Goal: Transaction & Acquisition: Book appointment/travel/reservation

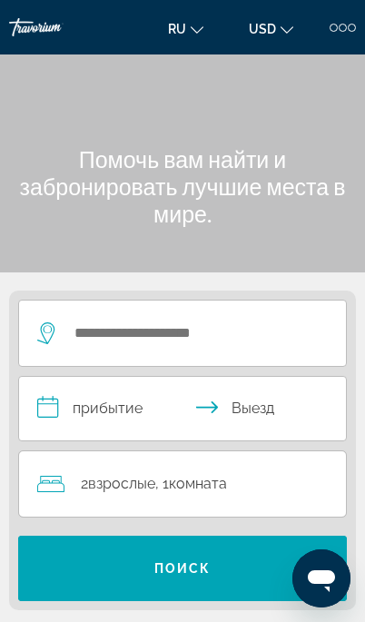
click at [339, 28] on div at bounding box center [343, 28] width 8 height 8
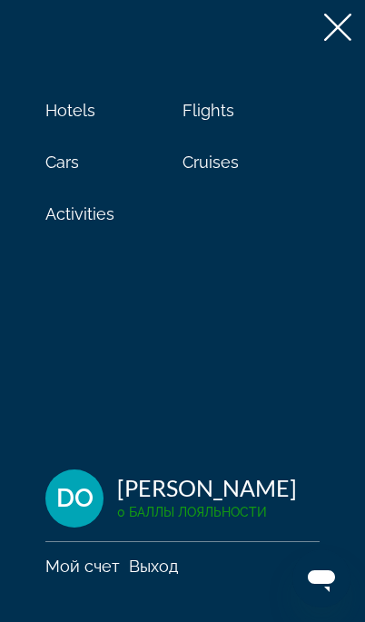
click at [197, 165] on span "Cruises" at bounding box center [210, 162] width 56 height 19
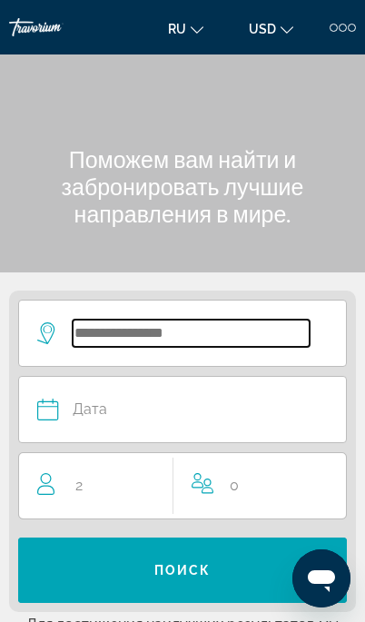
click at [94, 326] on input "Search widget" at bounding box center [191, 333] width 237 height 27
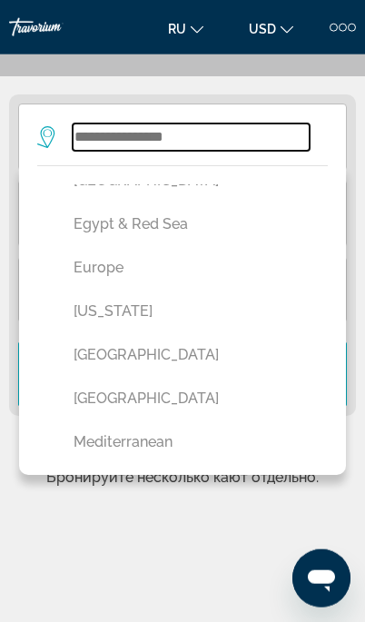
scroll to position [595, 0]
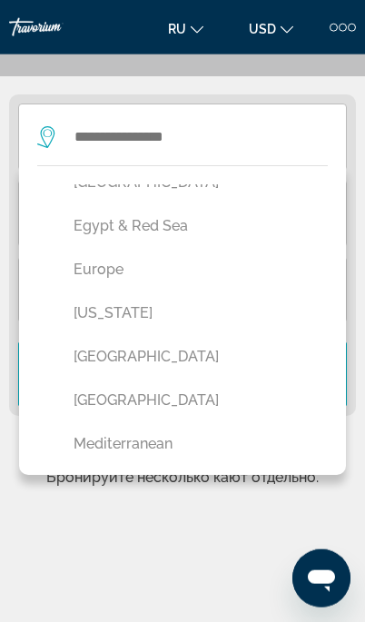
click at [93, 265] on button "Europe" at bounding box center [186, 269] width 245 height 34
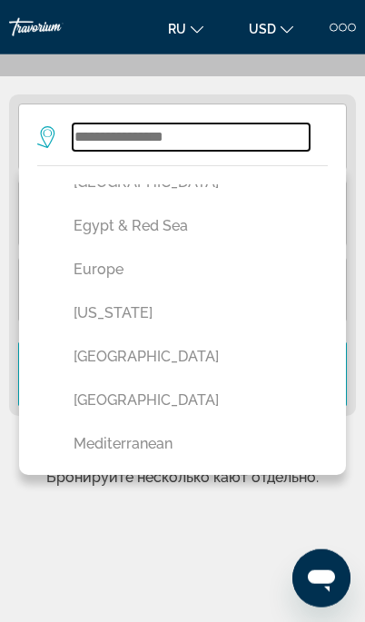
type input "******"
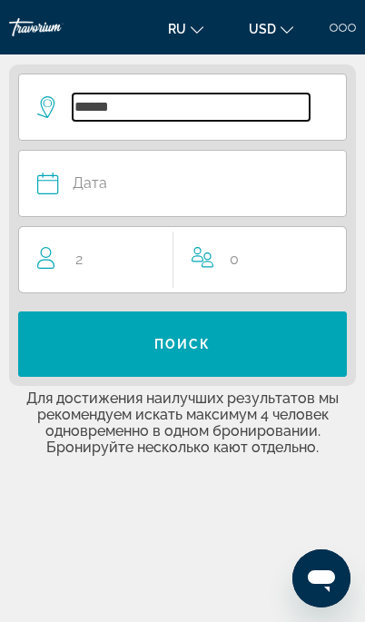
scroll to position [227, 0]
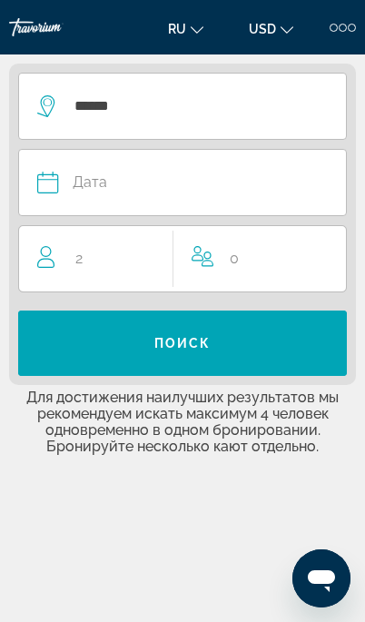
click at [71, 182] on div "Дата" at bounding box center [173, 182] width 272 height 25
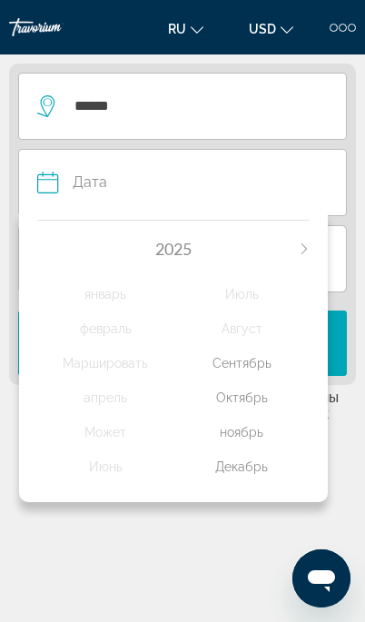
click at [230, 421] on div "ноябрь" at bounding box center [241, 432] width 136 height 33
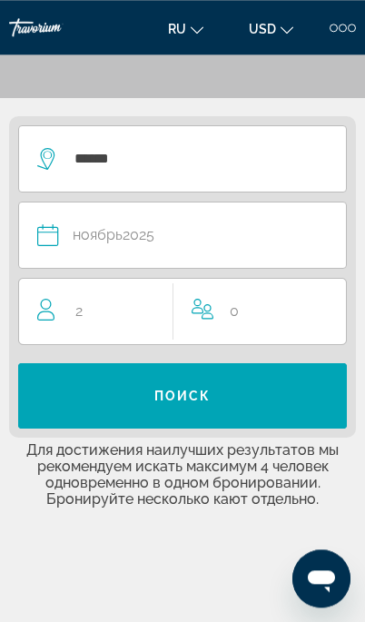
scroll to position [158, 0]
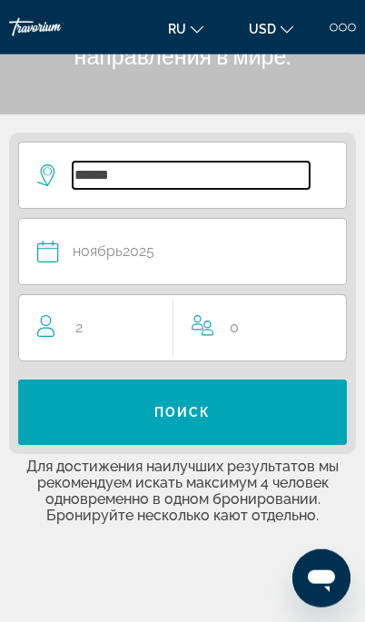
click at [93, 171] on input "******" at bounding box center [191, 175] width 237 height 27
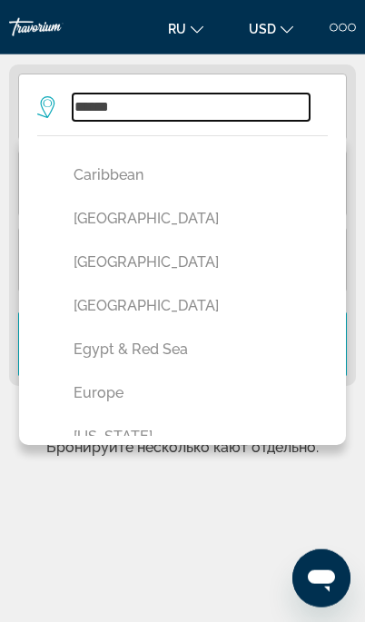
scroll to position [459, 0]
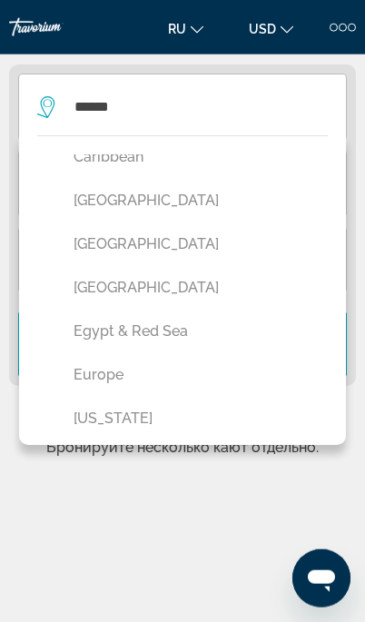
click at [96, 371] on button "Europe" at bounding box center [186, 375] width 245 height 34
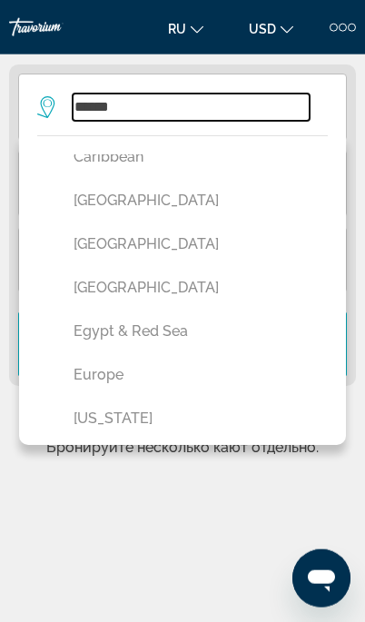
scroll to position [227, 0]
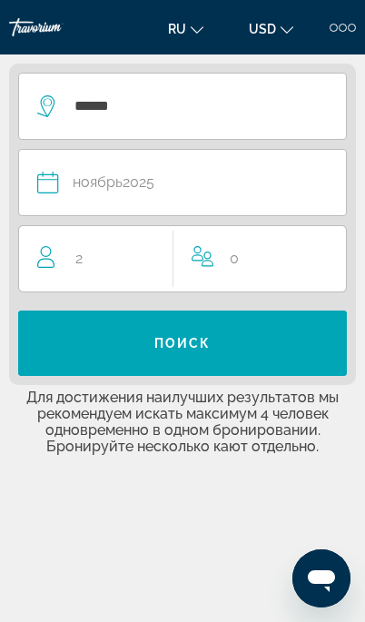
click at [175, 334] on span "Search widget" at bounding box center [182, 343] width 329 height 44
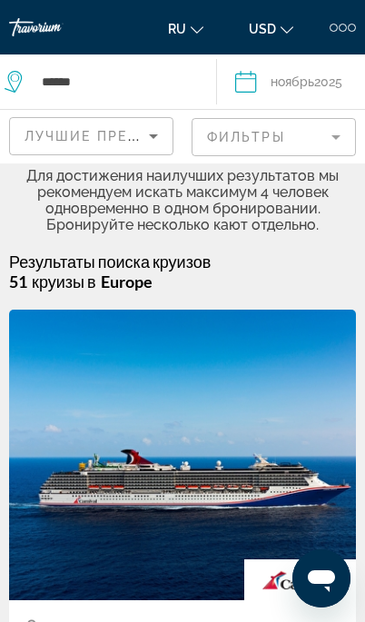
click at [317, 123] on mat-form-field "Фильтры" at bounding box center [274, 137] width 164 height 38
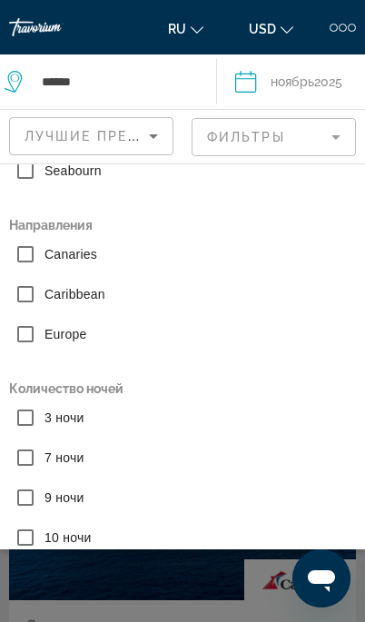
scroll to position [290, 0]
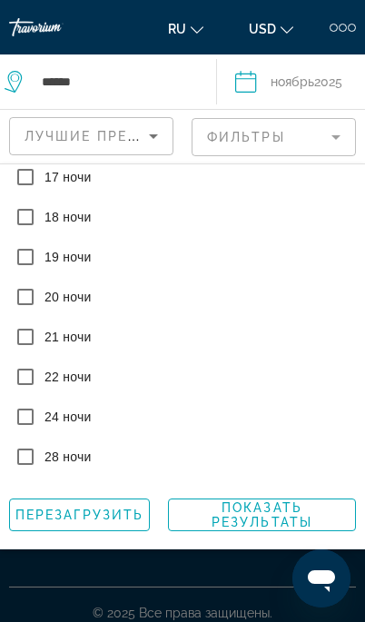
scroll to position [933, 0]
click at [259, 511] on span "Показать результаты" at bounding box center [262, 514] width 101 height 29
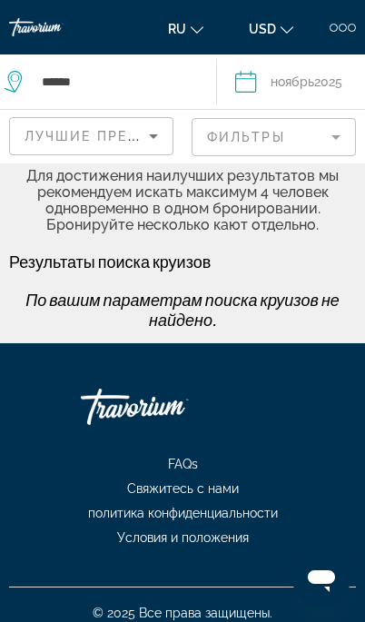
click at [328, 129] on mat-form-field "Фильтры" at bounding box center [274, 137] width 164 height 38
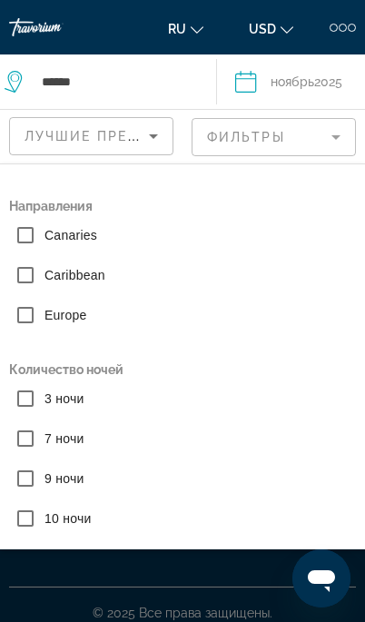
scroll to position [309, 0]
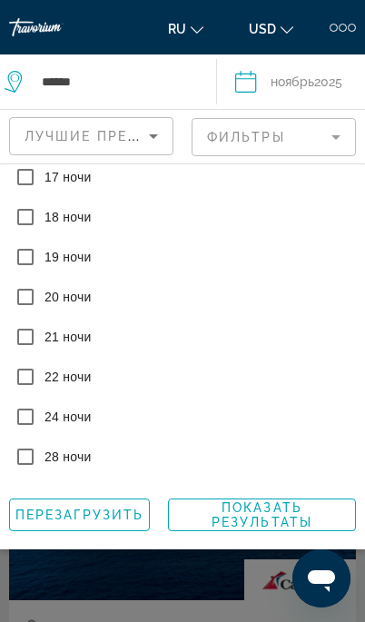
scroll to position [933, 0]
click at [223, 508] on span "Показать результаты" at bounding box center [262, 514] width 101 height 29
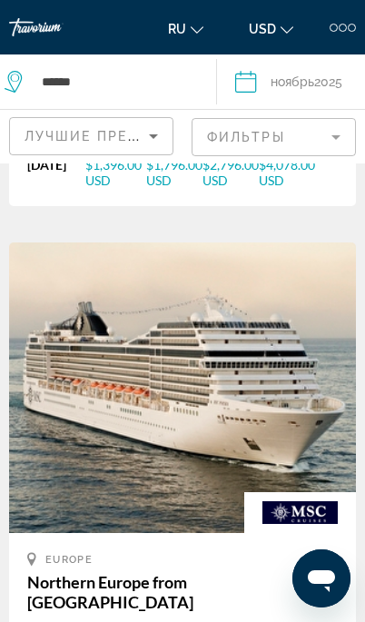
scroll to position [1811, 0]
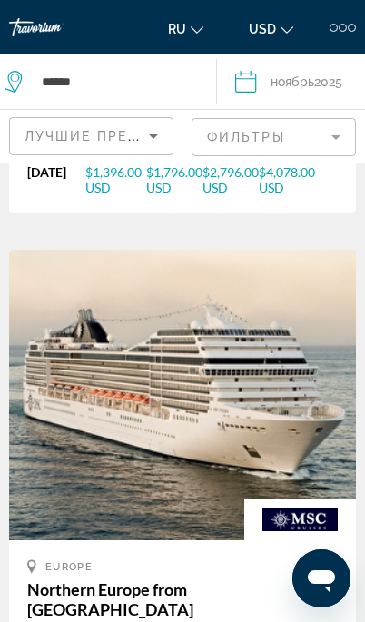
click at [274, 132] on mat-form-field "Фильтры" at bounding box center [274, 137] width 164 height 38
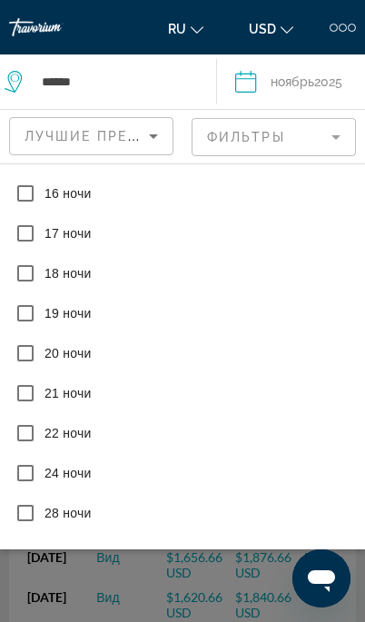
scroll to position [878, 0]
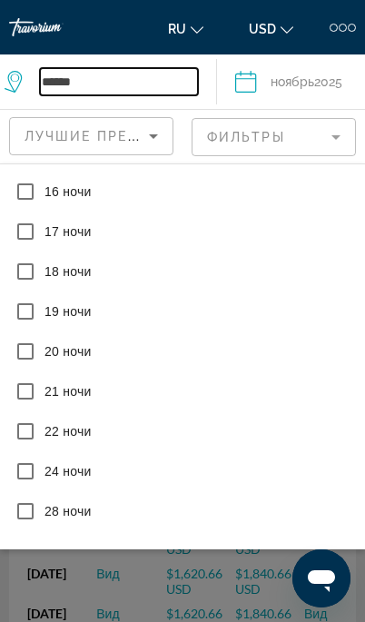
click at [74, 74] on input "******" at bounding box center [119, 81] width 158 height 27
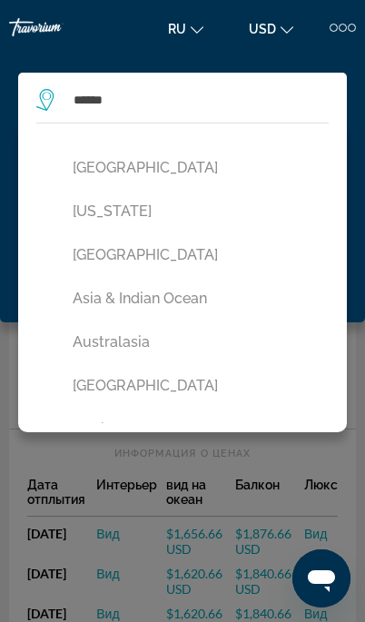
click at [35, 95] on app-cruises-destination-search "****** [GEOGRAPHIC_DATA] [US_STATE] [GEOGRAPHIC_DATA] [GEOGRAPHIC_DATA] & [GEOG…" at bounding box center [182, 100] width 329 height 54
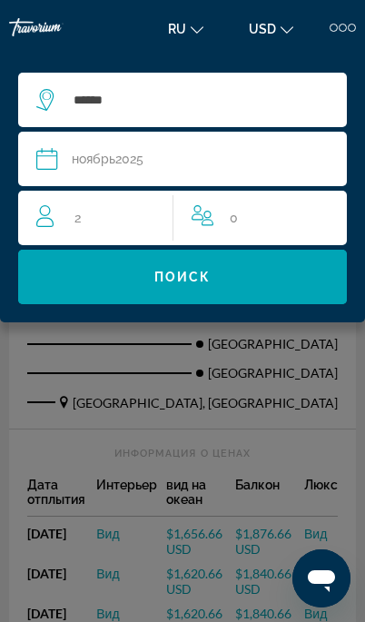
click at [36, 87] on div "******" at bounding box center [182, 99] width 292 height 27
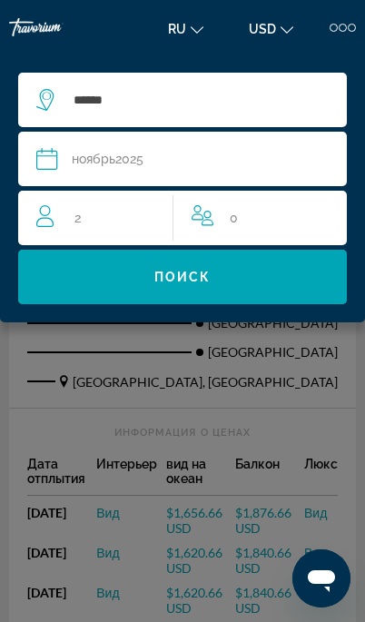
scroll to position [3288, 0]
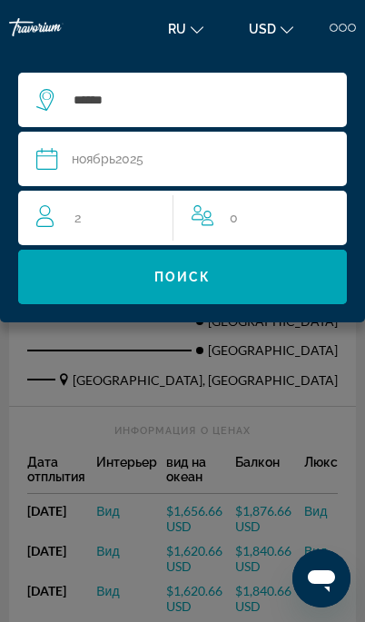
click at [83, 380] on div "Main content" at bounding box center [182, 311] width 365 height 622
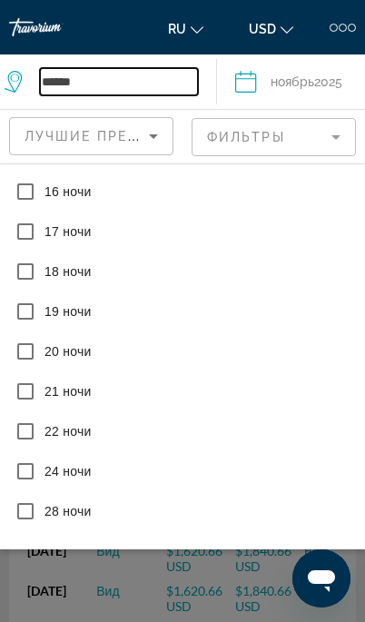
click at [47, 74] on input "******" at bounding box center [119, 81] width 158 height 27
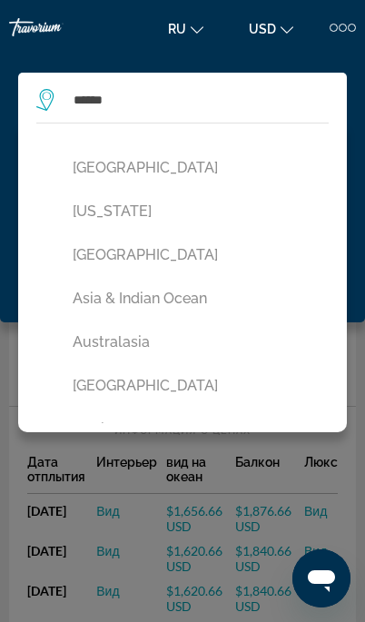
click at [207, 494] on div "Main content" at bounding box center [182, 311] width 365 height 622
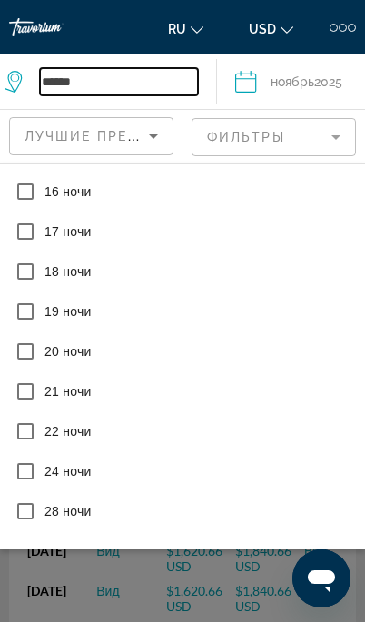
click at [106, 68] on input "******" at bounding box center [119, 81] width 158 height 27
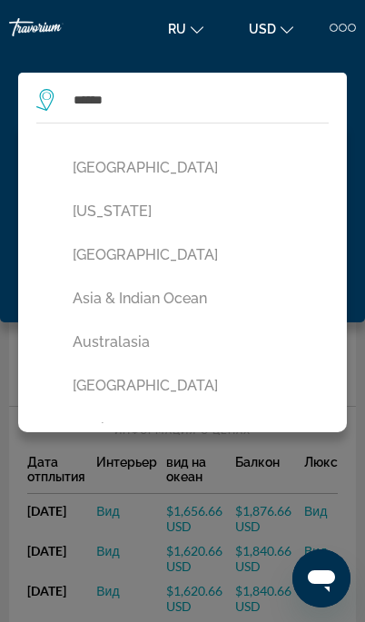
click at [50, 96] on icon "Search widget" at bounding box center [47, 100] width 22 height 22
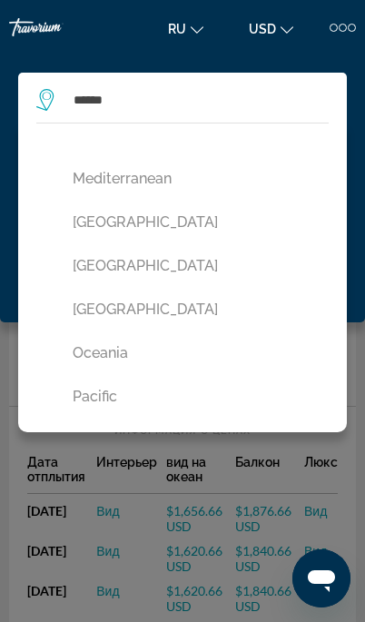
scroll to position [819, 0]
click at [149, 310] on button "[GEOGRAPHIC_DATA]" at bounding box center [187, 307] width 247 height 34
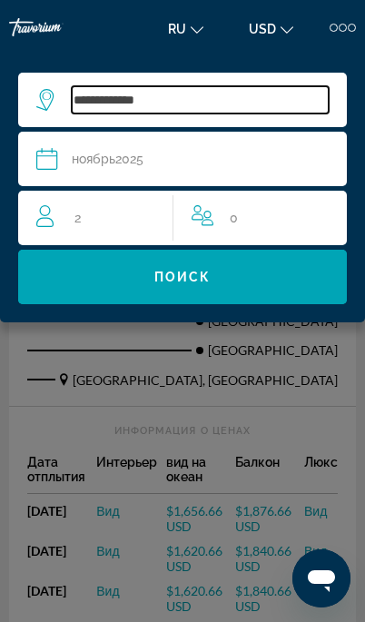
click at [167, 97] on input "**********" at bounding box center [200, 99] width 257 height 27
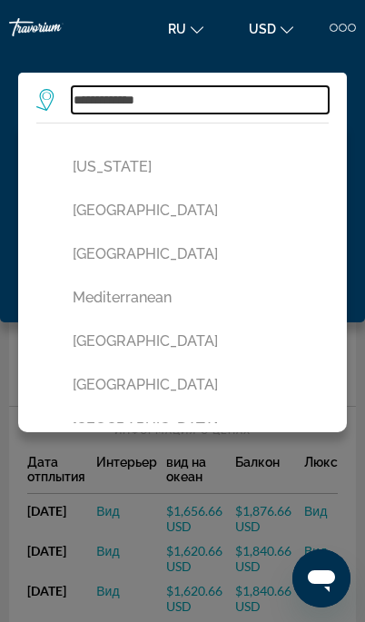
scroll to position [697, 0]
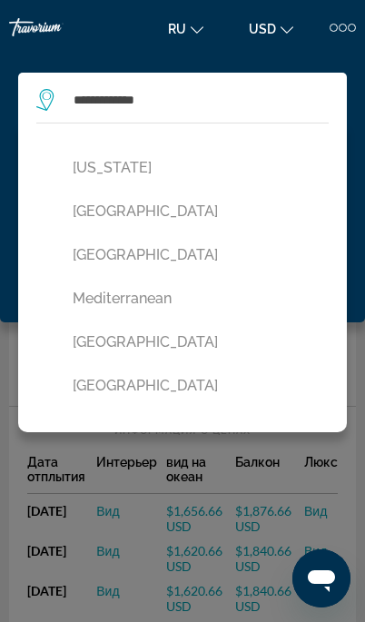
click at [271, 339] on button "[GEOGRAPHIC_DATA]" at bounding box center [187, 342] width 247 height 34
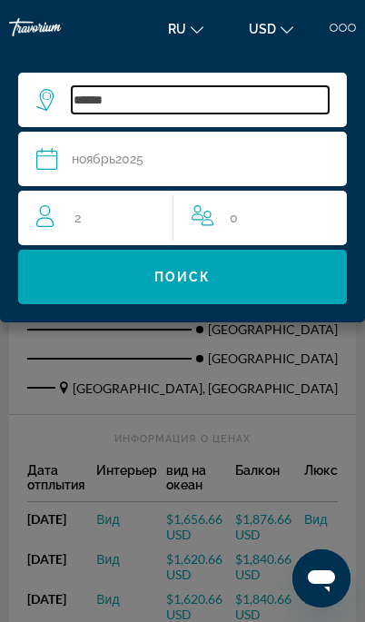
scroll to position [3271, 0]
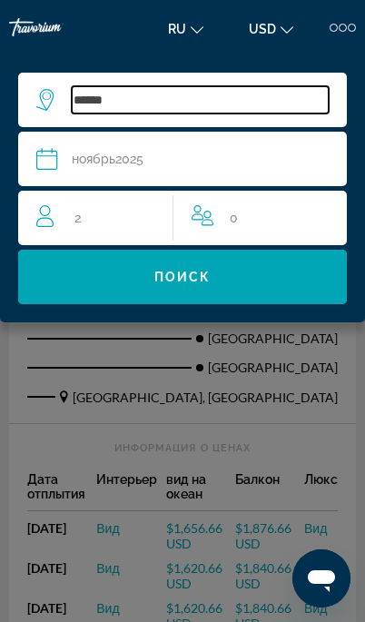
click at [158, 103] on input "******" at bounding box center [200, 99] width 257 height 27
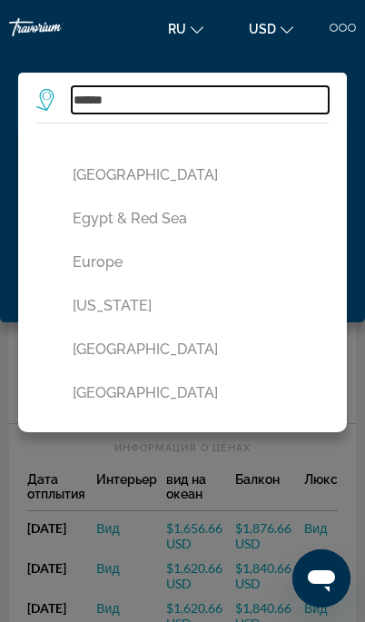
scroll to position [552, 0]
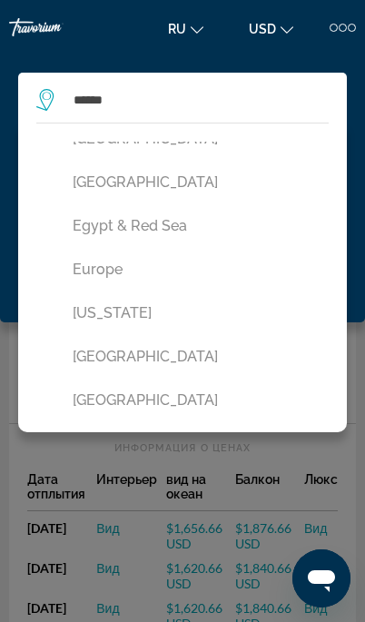
click at [106, 263] on button "Europe" at bounding box center [187, 269] width 247 height 34
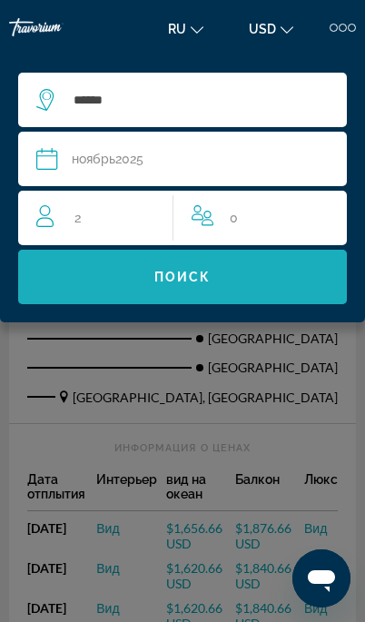
click at [167, 267] on span "Search widget" at bounding box center [182, 277] width 329 height 44
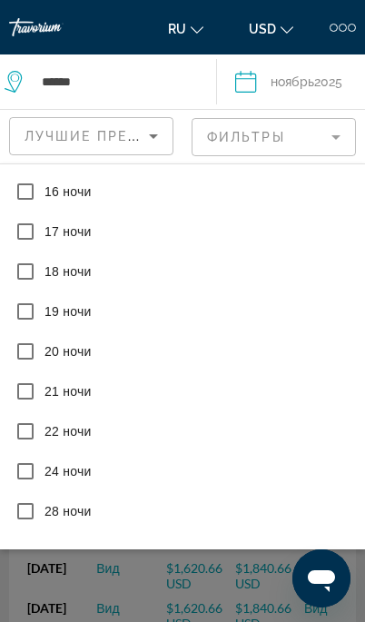
click at [187, 617] on div "Search widget" at bounding box center [182, 442] width 365 height 359
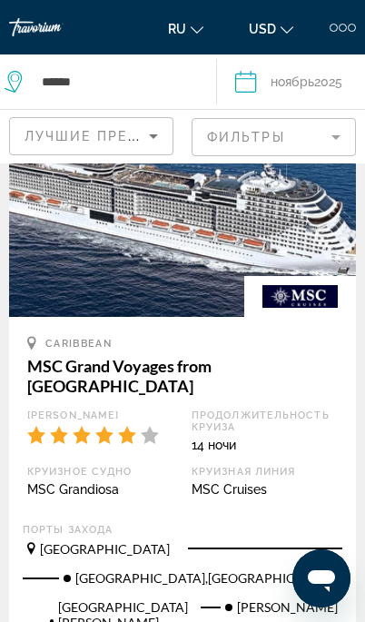
scroll to position [4841, 0]
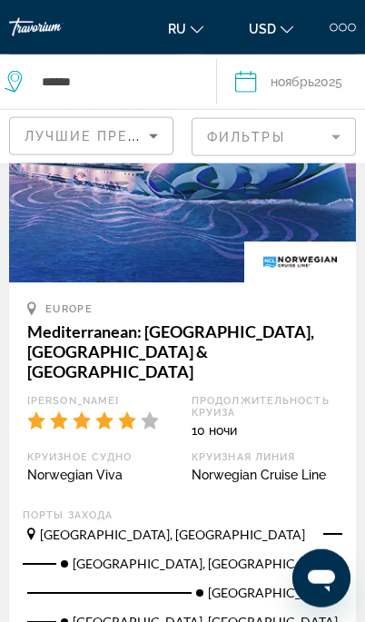
scroll to position [4918, 0]
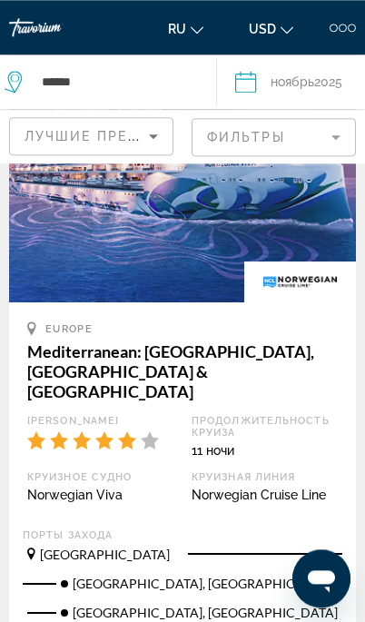
scroll to position [5131, 0]
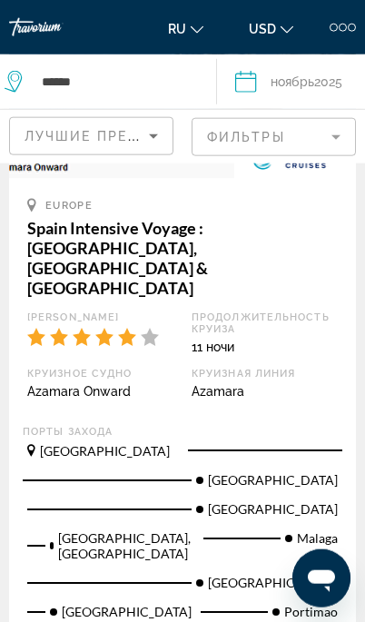
scroll to position [5063, 0]
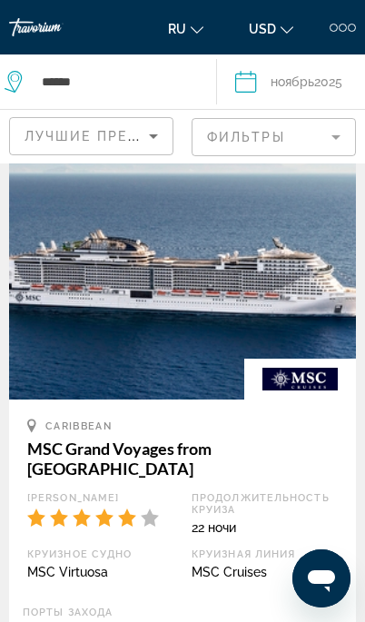
scroll to position [4991, 0]
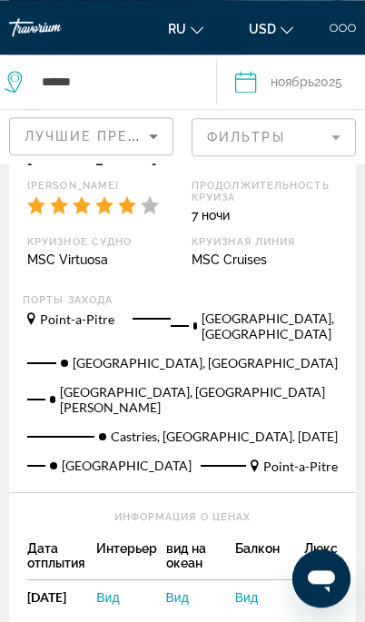
scroll to position [4849, 0]
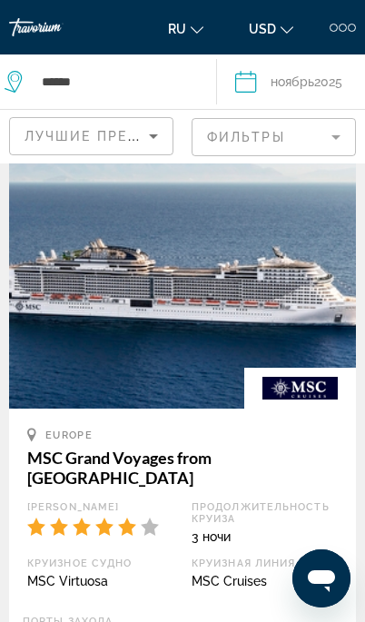
scroll to position [5164, 0]
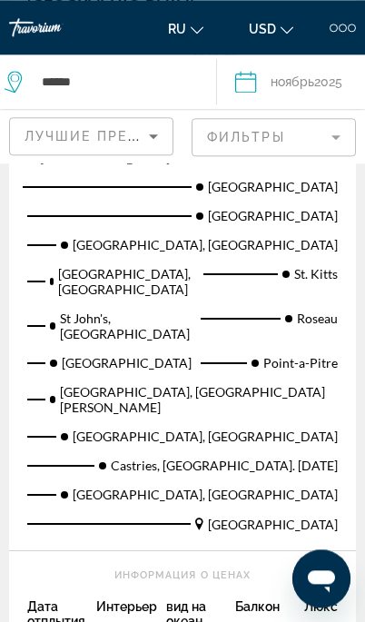
scroll to position [4954, 0]
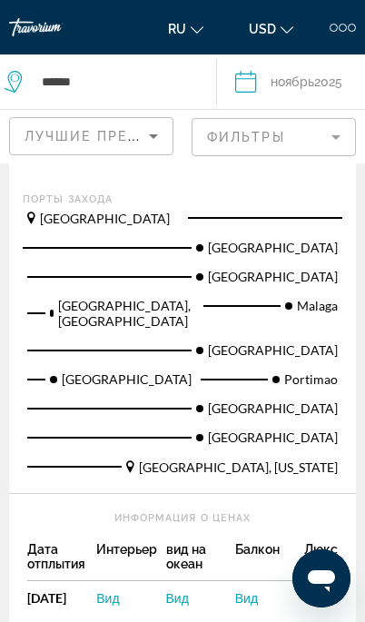
scroll to position [2477, 0]
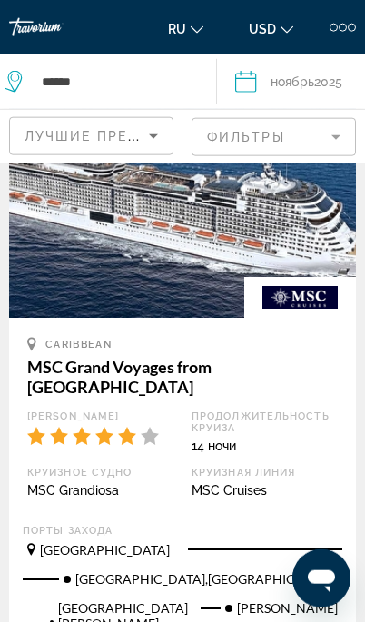
scroll to position [5003, 0]
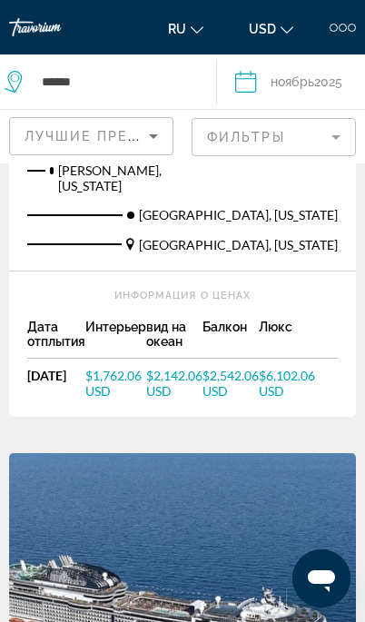
scroll to position [1711, 0]
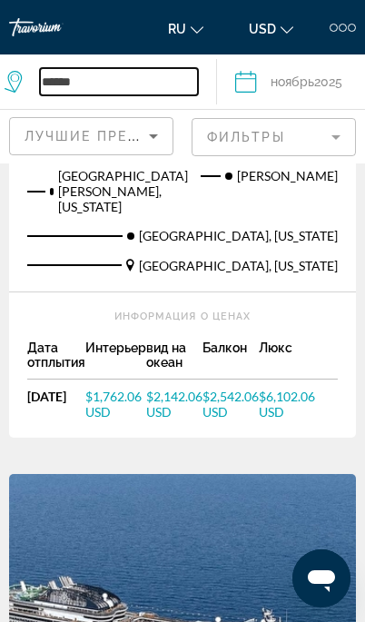
click at [50, 78] on input "******" at bounding box center [119, 81] width 158 height 27
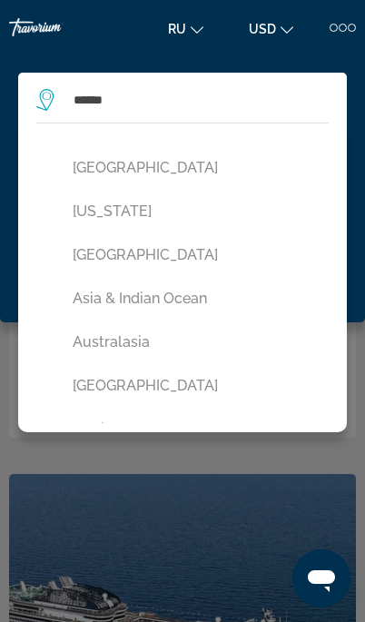
click at [110, 251] on button "[GEOGRAPHIC_DATA]" at bounding box center [187, 255] width 247 height 34
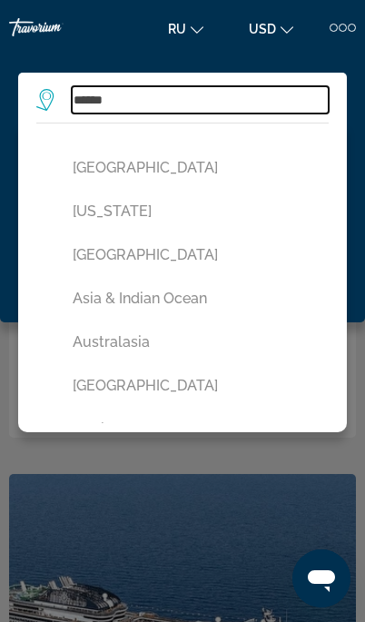
type input "**********"
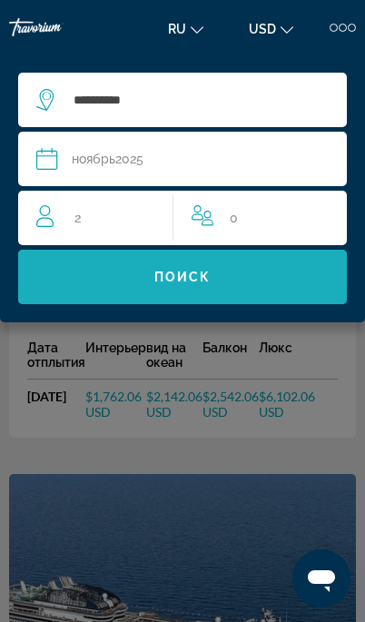
click at [129, 264] on span "Search widget" at bounding box center [182, 277] width 329 height 44
